Goal: Find specific page/section: Find specific page/section

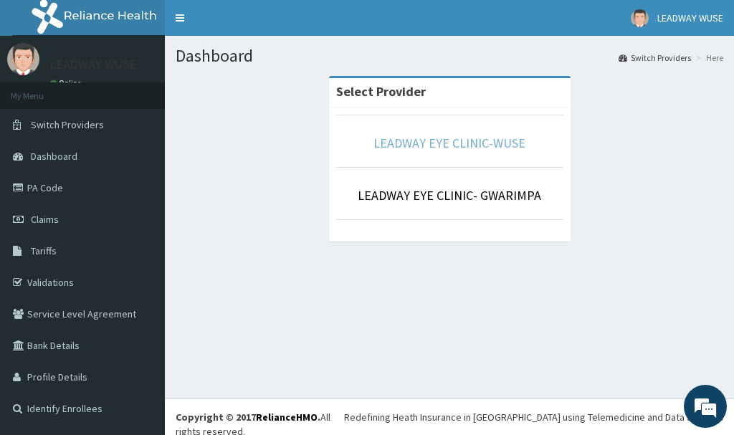
click at [458, 150] on link "LEADWAY EYE CLINIC-WUSE" at bounding box center [449, 143] width 152 height 16
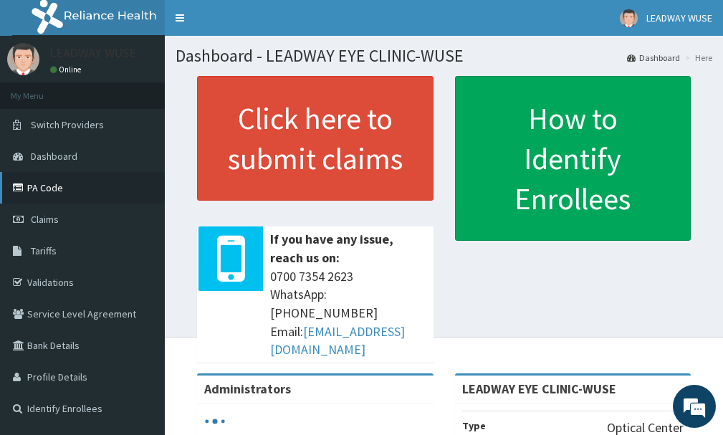
click at [70, 195] on link "PA Code" at bounding box center [82, 188] width 165 height 32
